Goal: Task Accomplishment & Management: Manage account settings

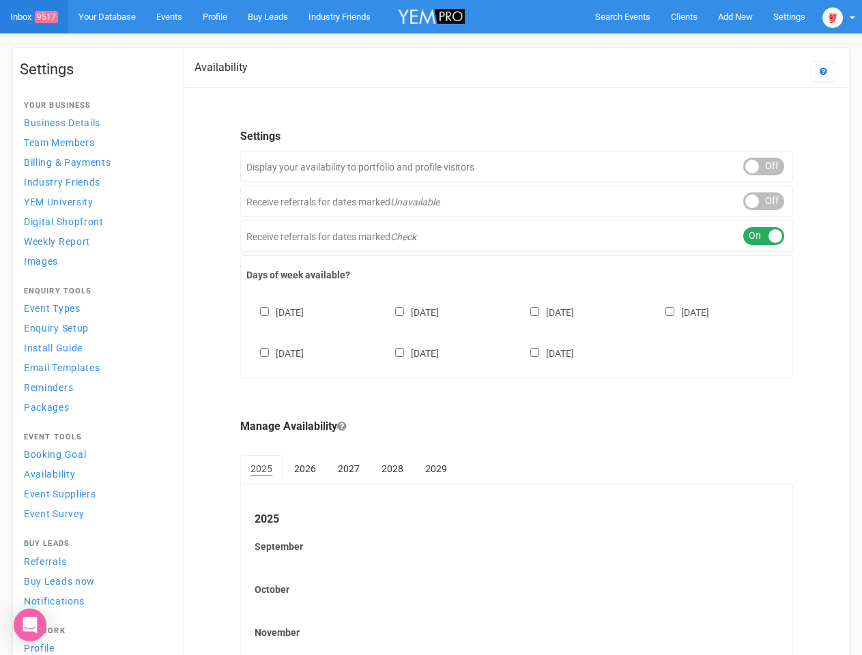
click at [431, 328] on div "[DATE] [DATE] [DATE] [DATE] [DATE] [DATE] [DATE]" at bounding box center [516, 326] width 541 height 82
click at [623, 16] on span "Search Events" at bounding box center [622, 17] width 55 height 10
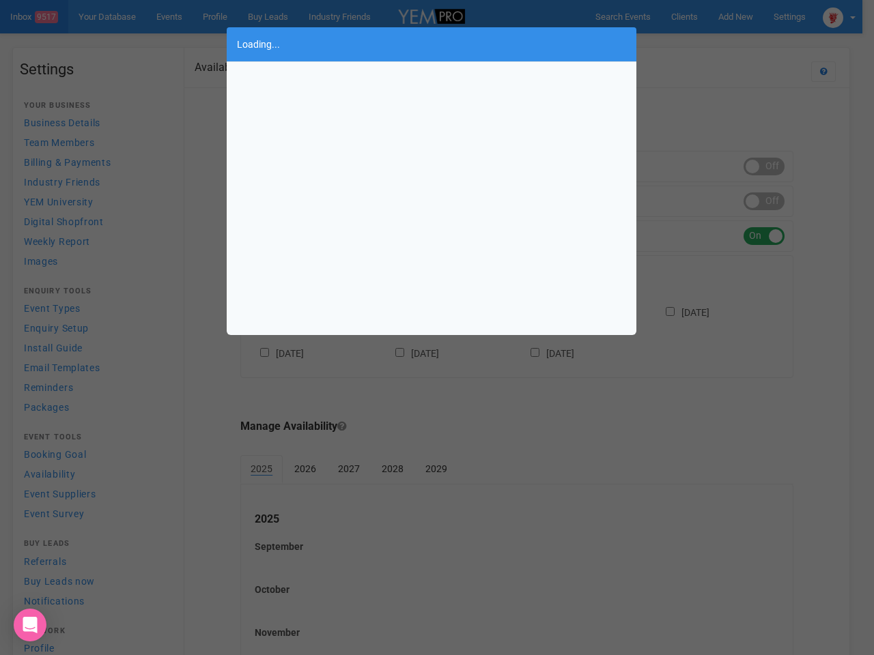
click at [735, 16] on div "Loading..." at bounding box center [437, 327] width 874 height 655
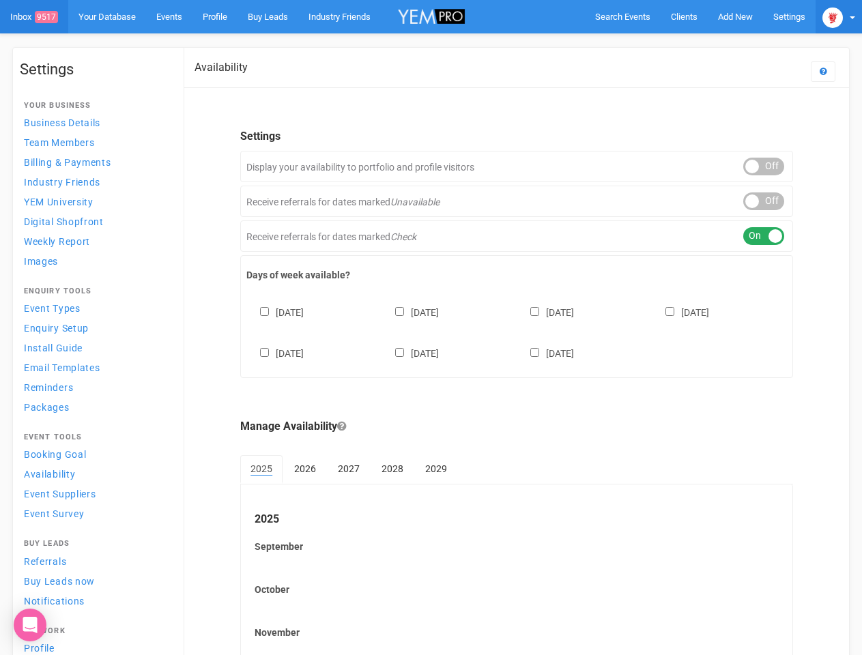
click at [839, 16] on img at bounding box center [833, 18] width 20 height 20
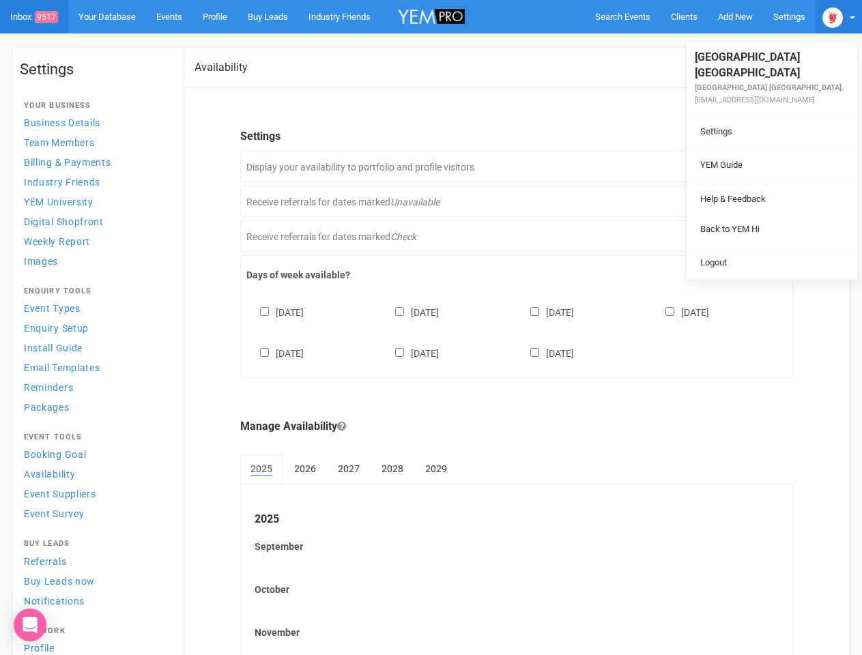
click at [764, 182] on li at bounding box center [772, 182] width 171 height 1
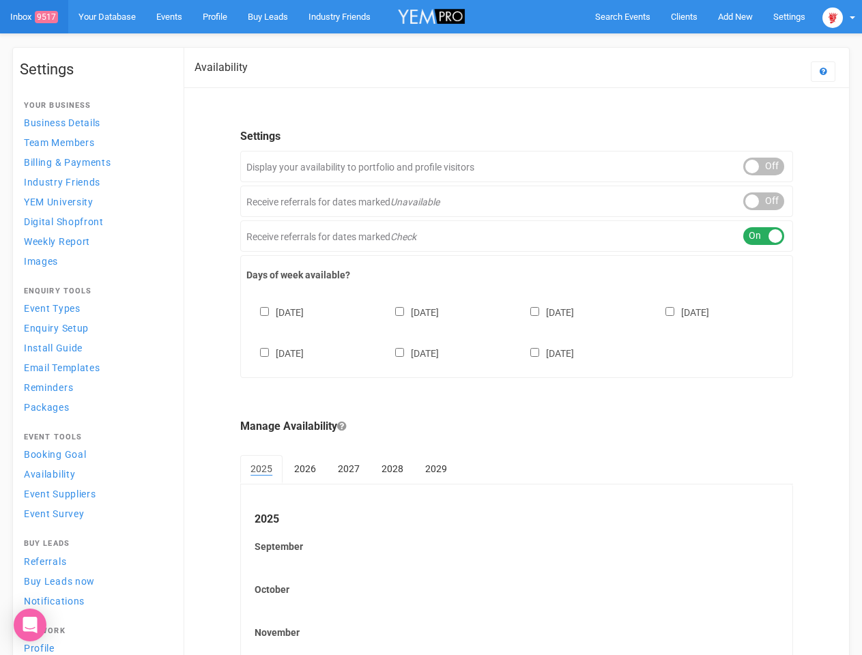
click at [764, 202] on link "Back to YEM Hi" at bounding box center [772, 215] width 164 height 27
click at [764, 236] on link "Logout" at bounding box center [772, 249] width 164 height 27
click at [517, 331] on div "[DATE] [DATE] [DATE] [DATE] [DATE] [DATE] [DATE]" at bounding box center [516, 326] width 541 height 82
